Goal: Find contact information: Find contact information

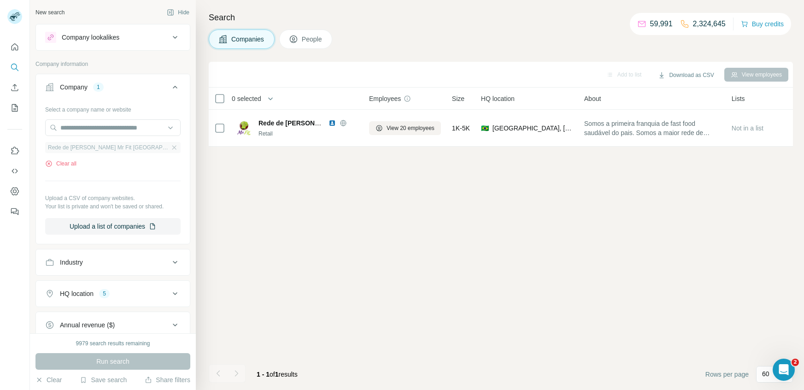
click at [138, 144] on div "Rede de [PERSON_NAME] Mr Fit [GEOGRAPHIC_DATA]" at bounding box center [112, 147] width 135 height 11
click at [170, 148] on icon "button" at bounding box center [173, 147] width 7 height 7
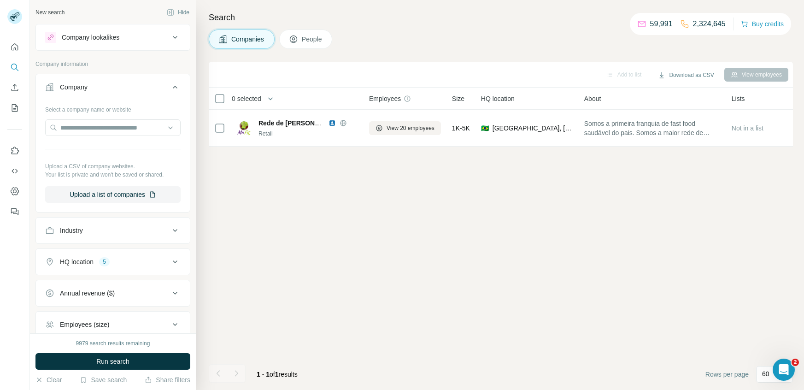
click at [135, 149] on hr at bounding box center [112, 149] width 135 height 0
click at [148, 126] on input "text" at bounding box center [112, 127] width 135 height 17
paste input "**********"
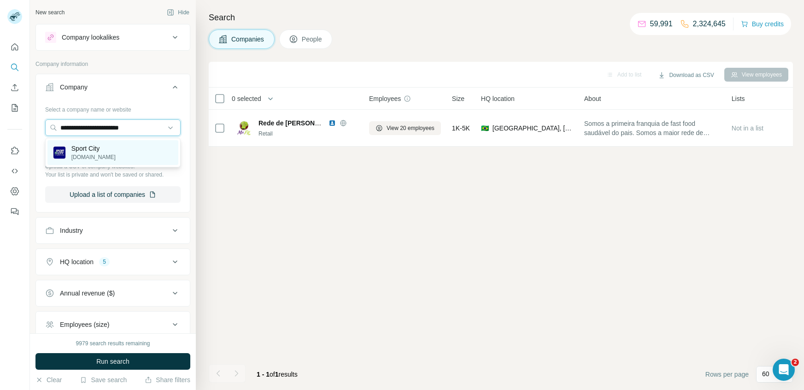
type input "**********"
click at [108, 147] on p "Sport City" at bounding box center [93, 148] width 44 height 9
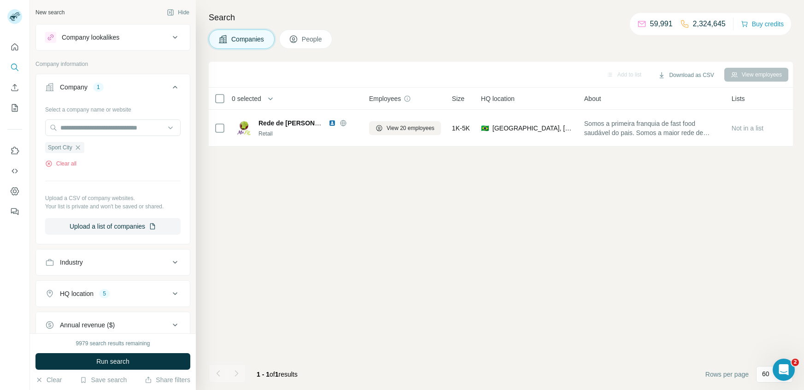
click at [248, 33] on button "Companies" at bounding box center [242, 38] width 66 height 19
click at [116, 364] on span "Run search" at bounding box center [112, 361] width 33 height 9
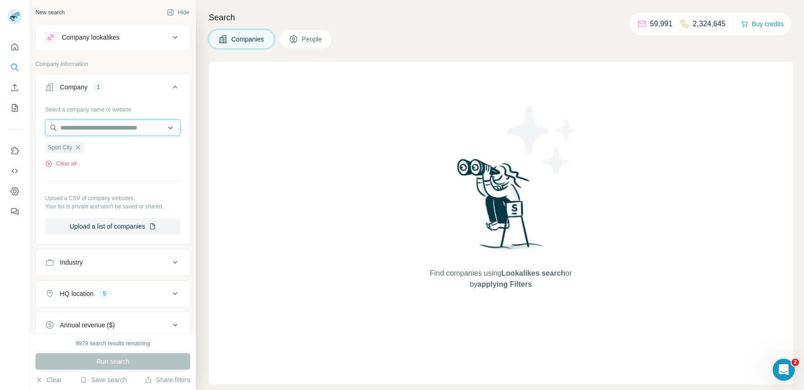
click at [94, 131] on input "text" at bounding box center [112, 127] width 135 height 17
click at [89, 124] on input "text" at bounding box center [112, 127] width 135 height 17
click at [178, 294] on icon at bounding box center [175, 293] width 11 height 11
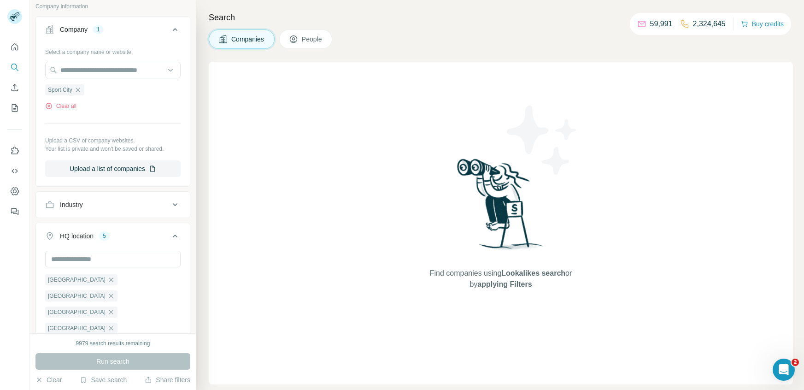
scroll to position [75, 0]
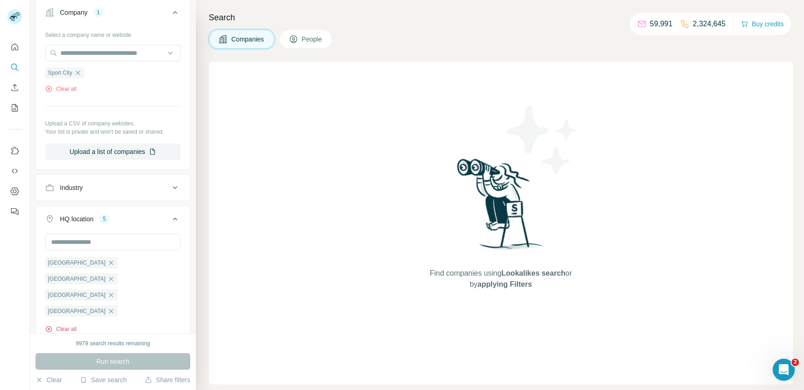
click at [71, 325] on button "Clear all" at bounding box center [60, 329] width 31 height 8
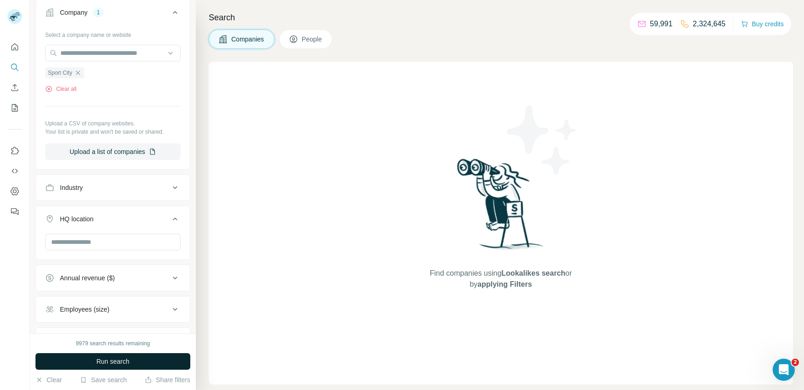
click at [116, 366] on button "Run search" at bounding box center [112, 361] width 155 height 17
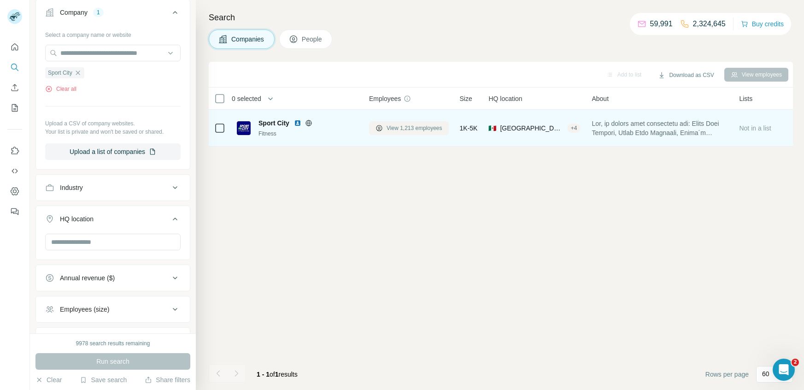
click at [404, 130] on span "View 1,213 employees" at bounding box center [415, 128] width 56 height 8
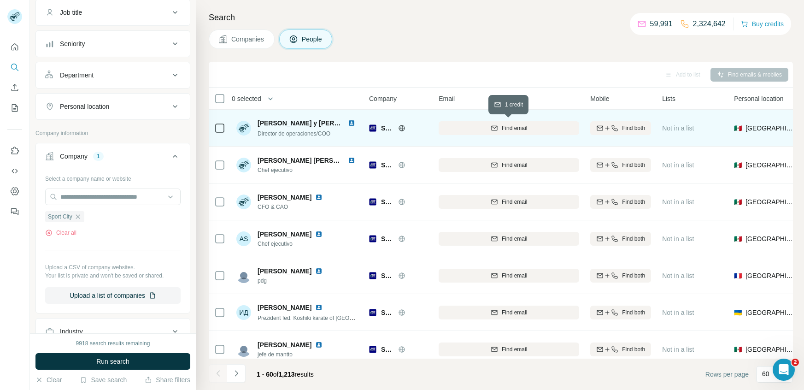
click at [511, 130] on span "Find email" at bounding box center [514, 128] width 25 height 8
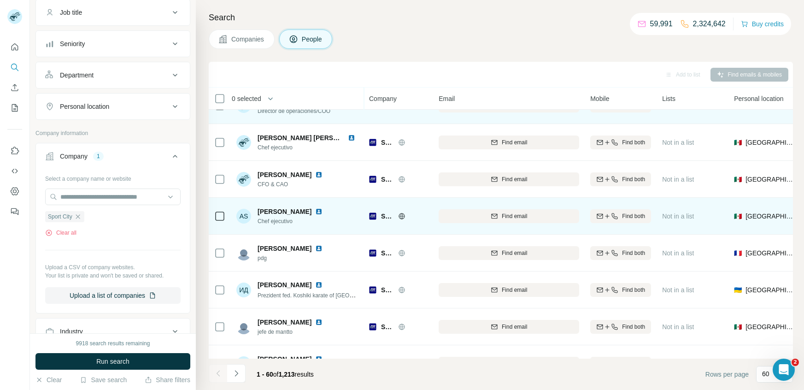
scroll to position [33, 0]
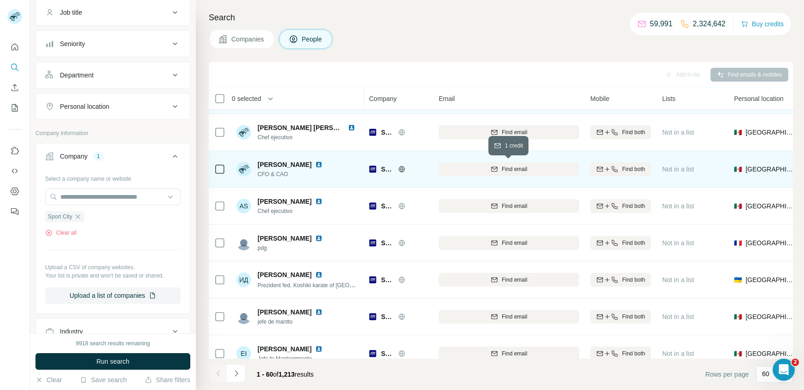
click at [515, 173] on button "Find email" at bounding box center [509, 169] width 141 height 14
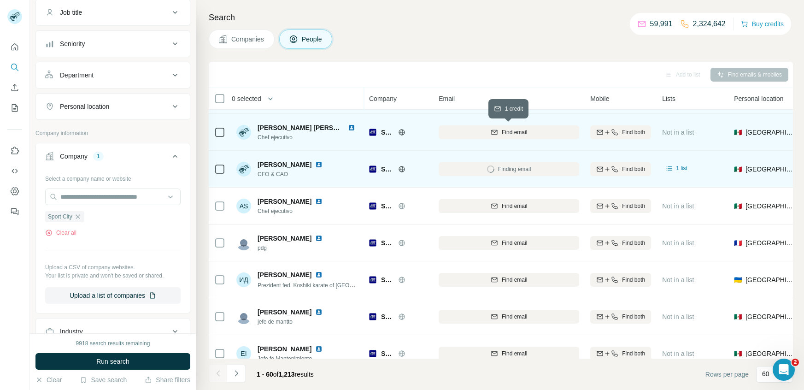
click at [517, 133] on span "Find email" at bounding box center [514, 132] width 25 height 8
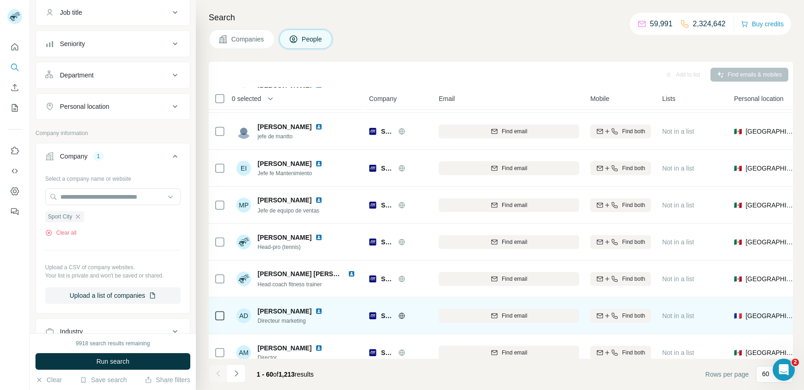
scroll to position [224, 0]
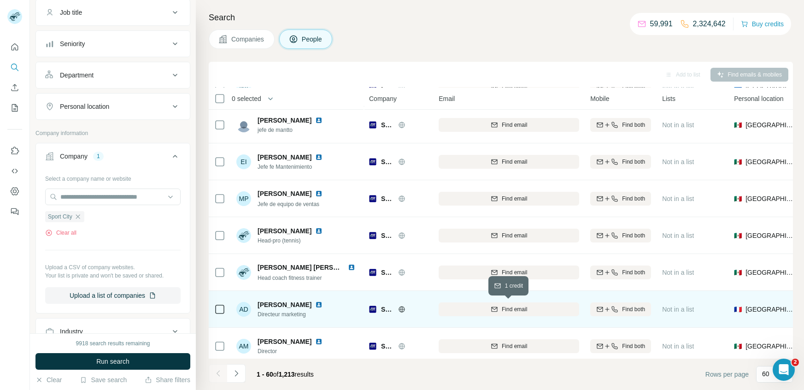
click at [516, 309] on span "Find email" at bounding box center [514, 309] width 25 height 8
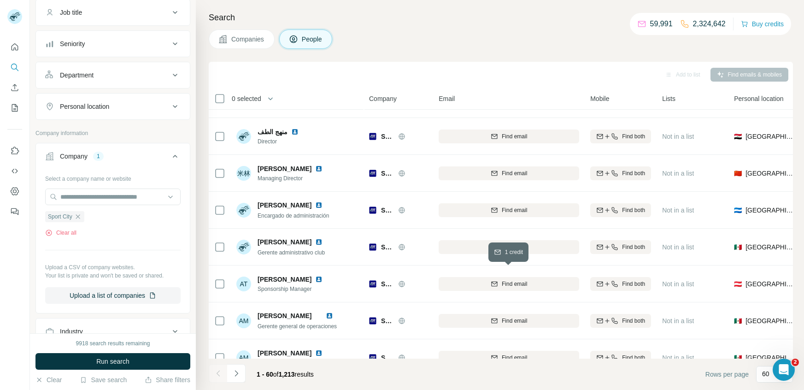
scroll to position [0, 0]
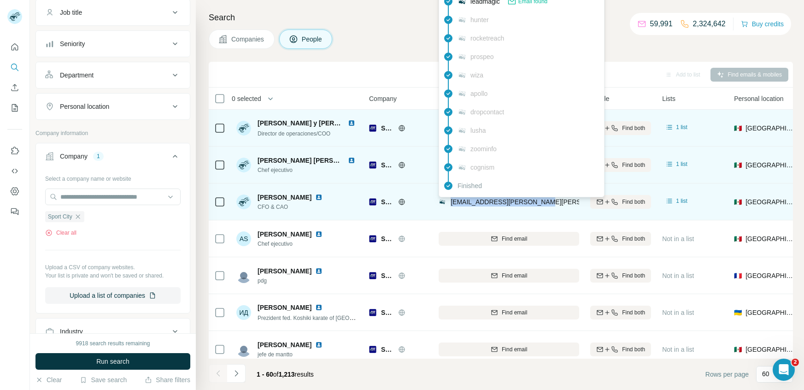
drag, startPoint x: 547, startPoint y: 202, endPoint x: 450, endPoint y: 200, distance: 96.8
click at [450, 200] on div "[EMAIL_ADDRESS][PERSON_NAME][PERSON_NAME][DOMAIN_NAME]" at bounding box center [509, 201] width 141 height 25
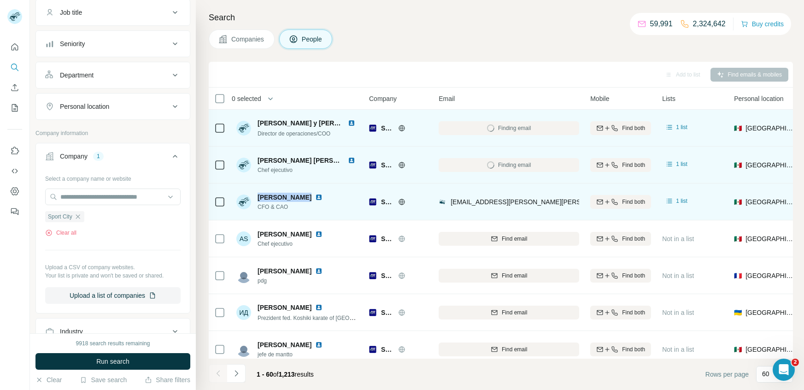
drag, startPoint x: 308, startPoint y: 195, endPoint x: 259, endPoint y: 197, distance: 49.3
click at [259, 197] on span "[PERSON_NAME]" at bounding box center [285, 197] width 54 height 9
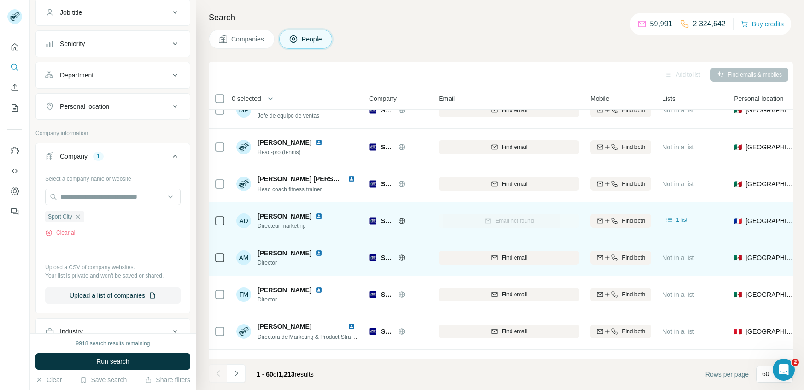
scroll to position [349, 0]
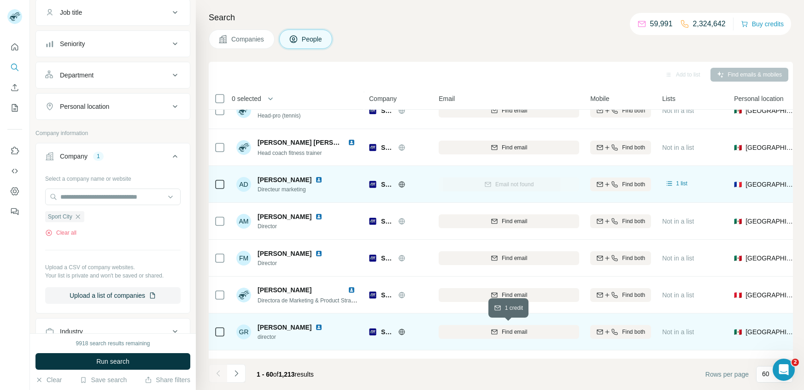
click at [525, 335] on button "Find email" at bounding box center [509, 332] width 141 height 14
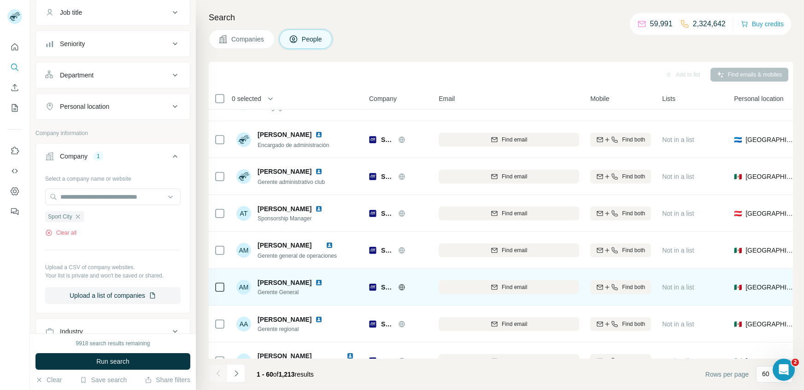
scroll to position [878, 0]
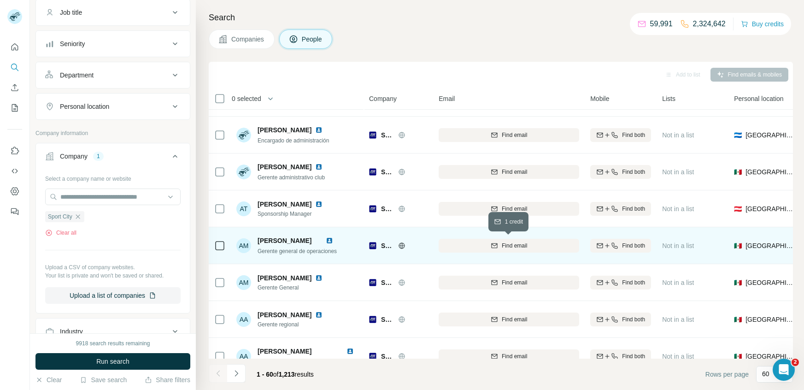
click at [503, 247] on span "Find email" at bounding box center [514, 245] width 25 height 8
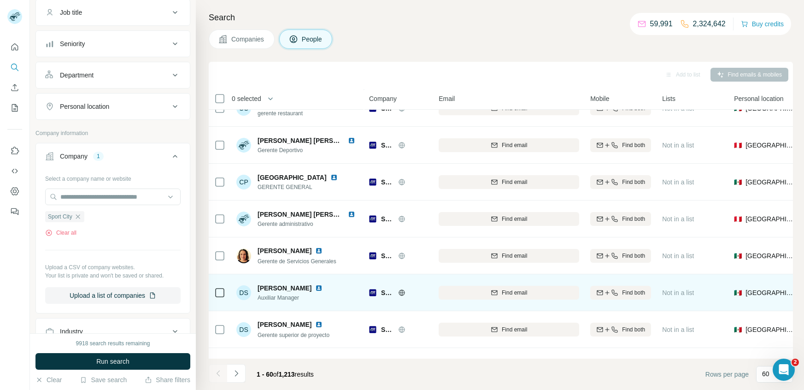
scroll to position [1718, 0]
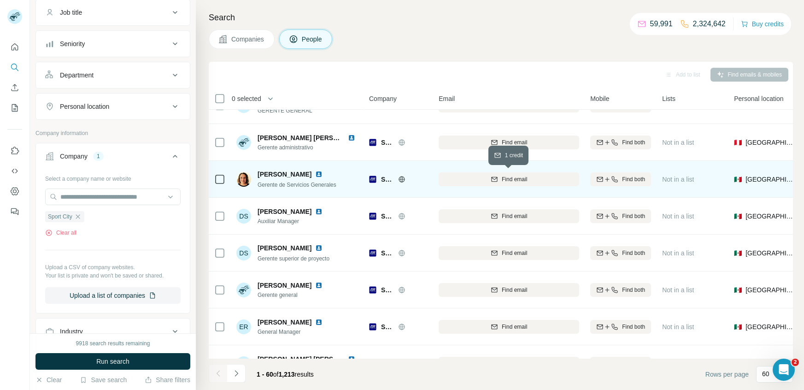
click at [526, 178] on span "Find email" at bounding box center [514, 179] width 25 height 8
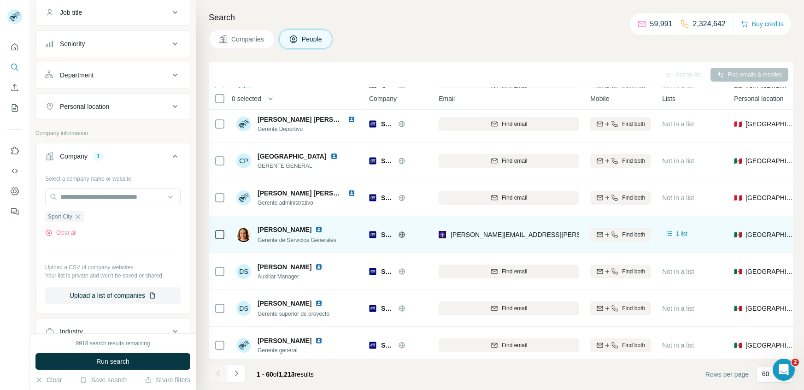
scroll to position [1661, 0]
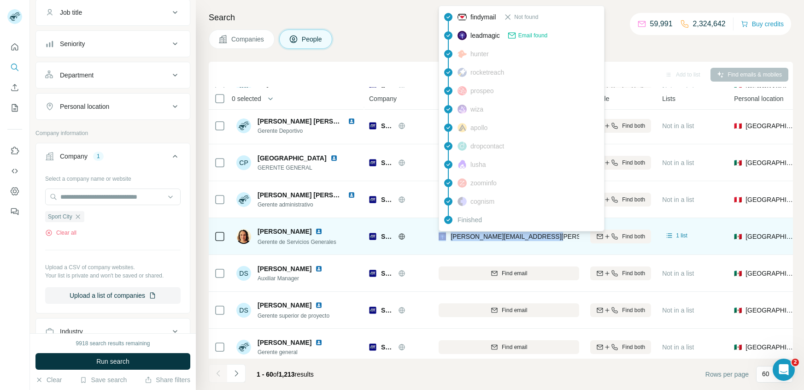
drag, startPoint x: 563, startPoint y: 237, endPoint x: 446, endPoint y: 236, distance: 117.5
click at [446, 236] on div "[PERSON_NAME][EMAIL_ADDRESS][PERSON_NAME][PERSON_NAME][DOMAIN_NAME]" at bounding box center [509, 235] width 141 height 25
copy div "[PERSON_NAME][EMAIL_ADDRESS][PERSON_NAME][PERSON_NAME][DOMAIN_NAME]"
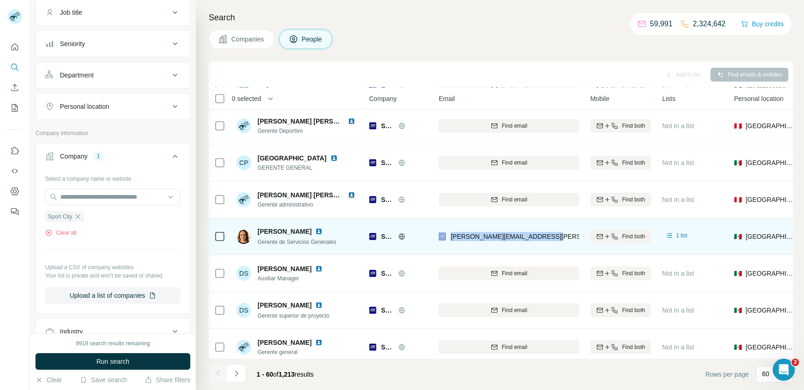
drag, startPoint x: 315, startPoint y: 230, endPoint x: 256, endPoint y: 228, distance: 59.0
click at [256, 228] on div "[PERSON_NAME] Gerente de Servicios Generales" at bounding box center [286, 236] width 100 height 19
copy span "[PERSON_NAME]"
